Goal: Check status: Check status

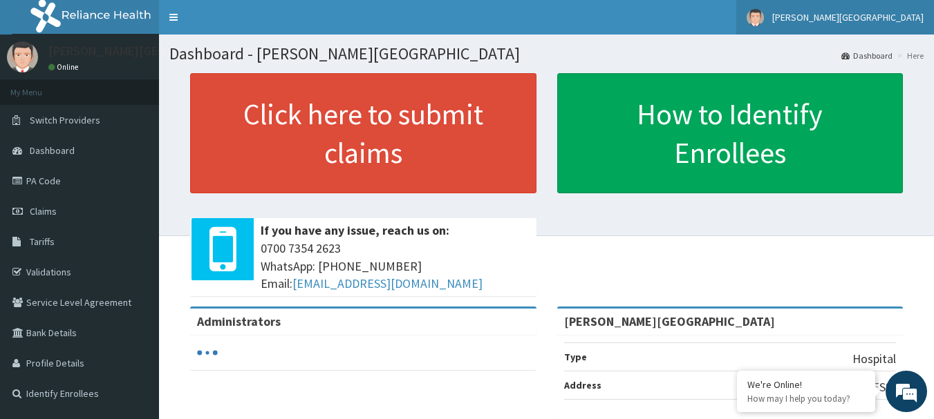
click at [859, 21] on span "[PERSON_NAME][GEOGRAPHIC_DATA]" at bounding box center [847, 17] width 151 height 12
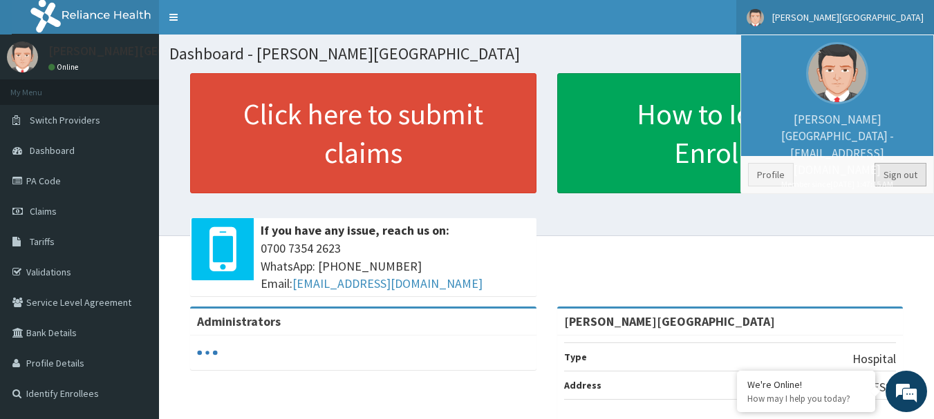
click at [896, 177] on link "Sign out" at bounding box center [900, 174] width 52 height 23
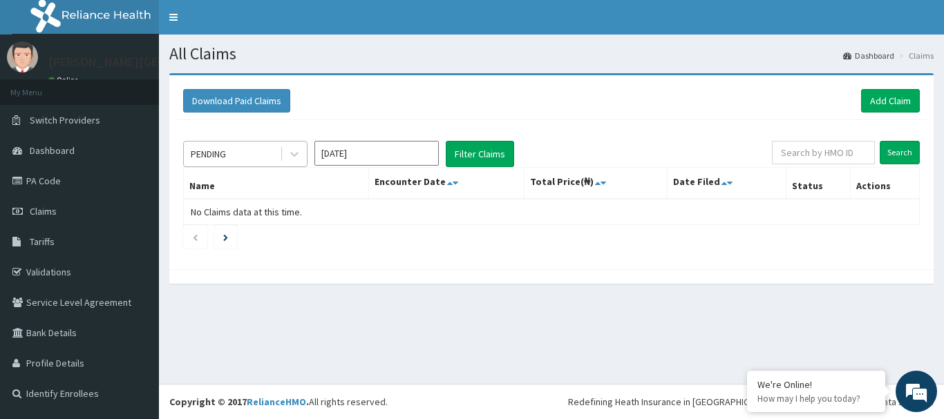
click at [238, 157] on div "PENDING" at bounding box center [232, 154] width 96 height 22
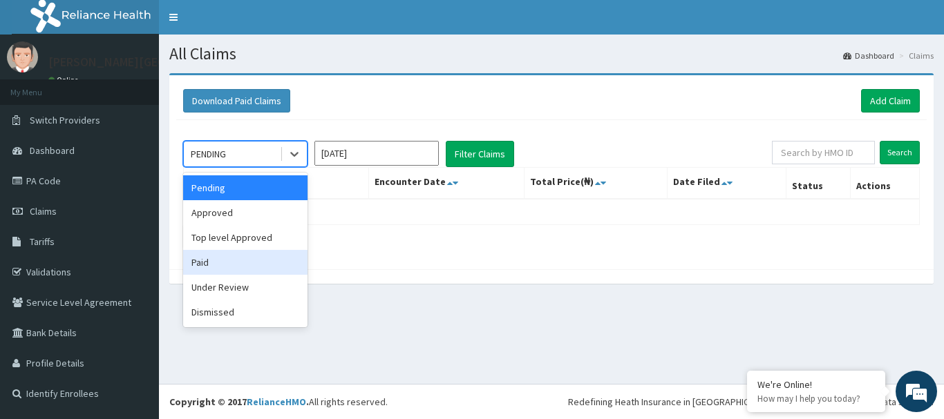
click at [211, 259] on div "Paid" at bounding box center [245, 262] width 124 height 25
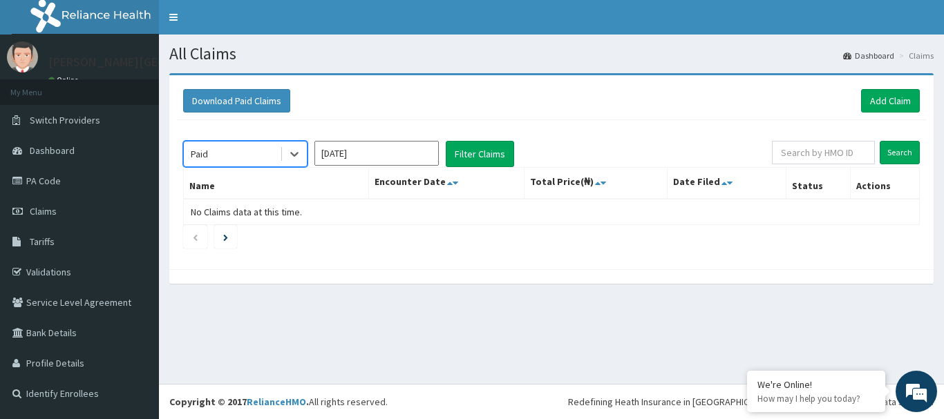
click at [362, 156] on input "[DATE]" at bounding box center [376, 153] width 124 height 25
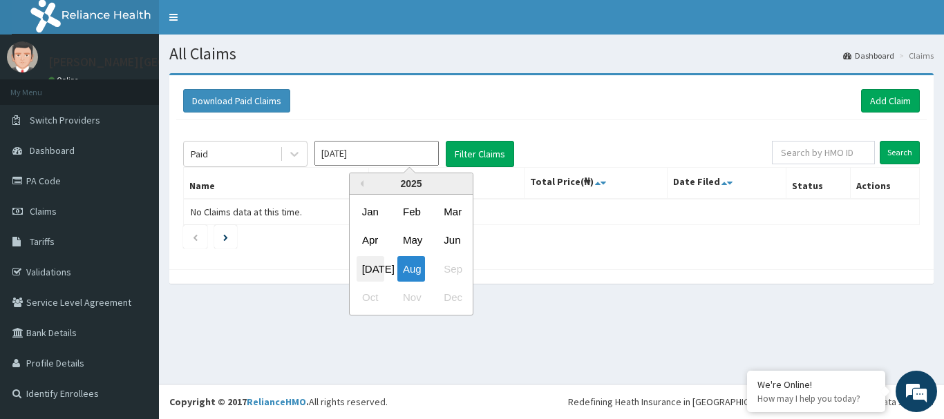
click at [376, 274] on div "[DATE]" at bounding box center [371, 269] width 28 height 26
type input "[DATE]"
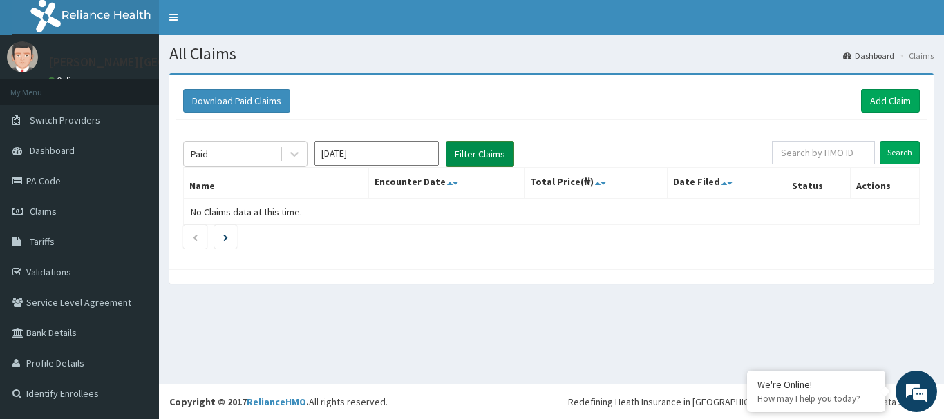
click at [482, 155] on button "Filter Claims" at bounding box center [480, 154] width 68 height 26
